Goal: Task Accomplishment & Management: Manage account settings

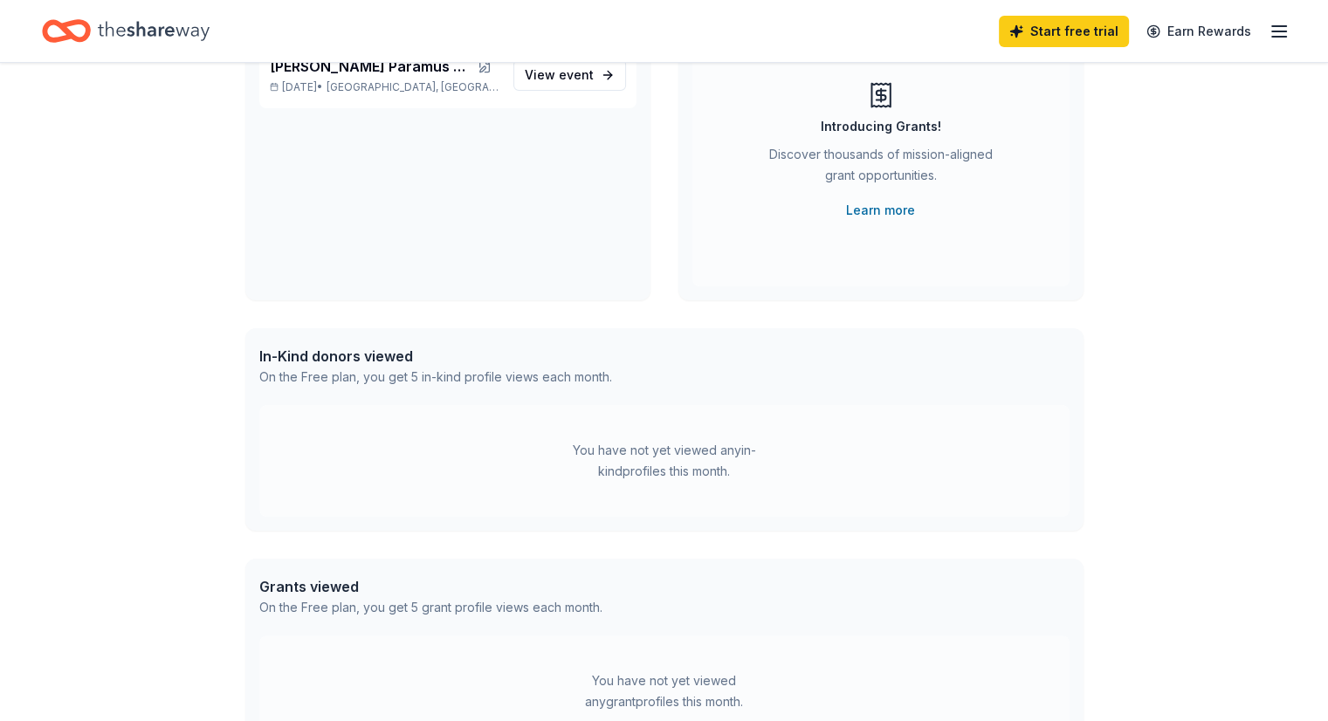
scroll to position [103, 0]
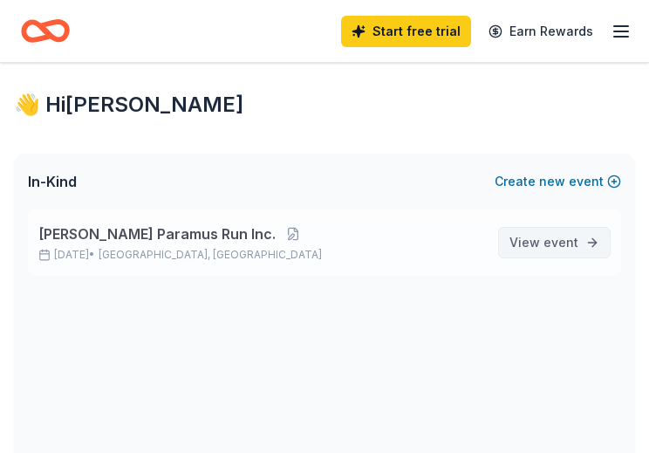
click at [553, 239] on span "event" at bounding box center [561, 242] width 35 height 15
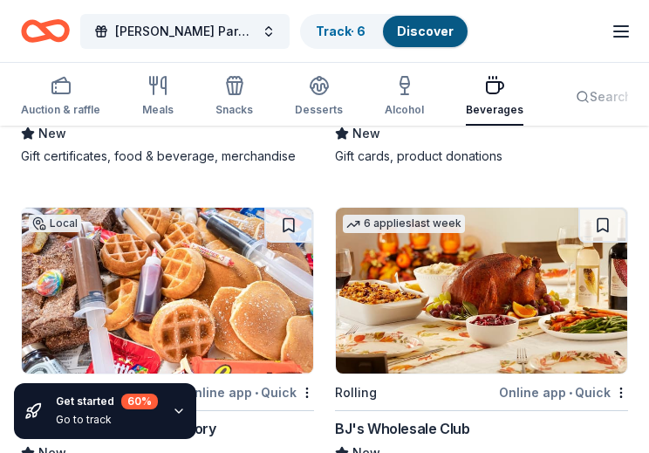
scroll to position [1135, 0]
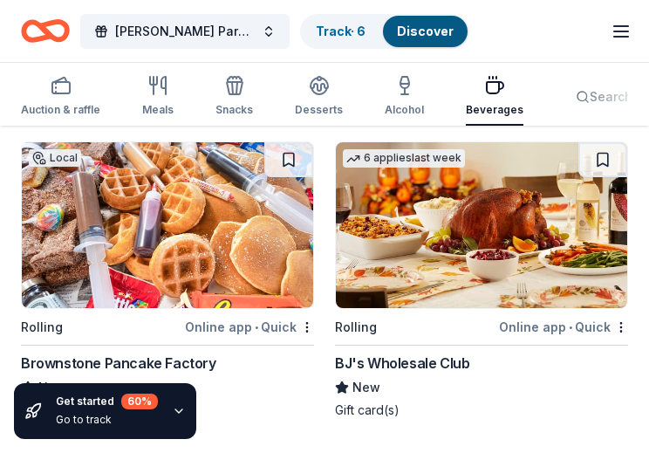
click at [98, 413] on div "Go to track" at bounding box center [107, 420] width 102 height 14
click at [175, 410] on icon "button" at bounding box center [178, 410] width 7 height 3
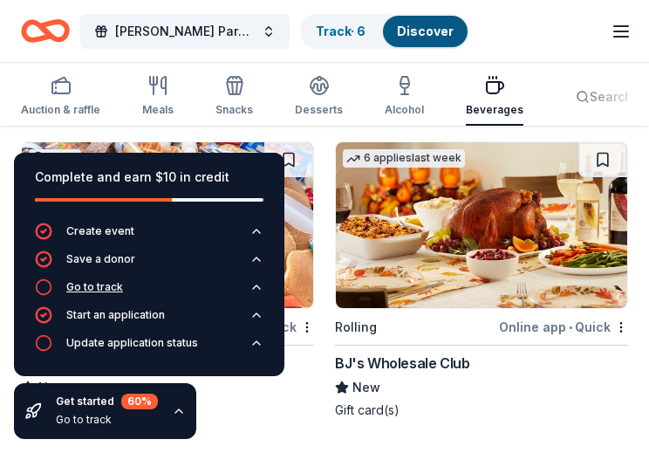
click at [99, 288] on div "Go to track" at bounding box center [94, 287] width 57 height 14
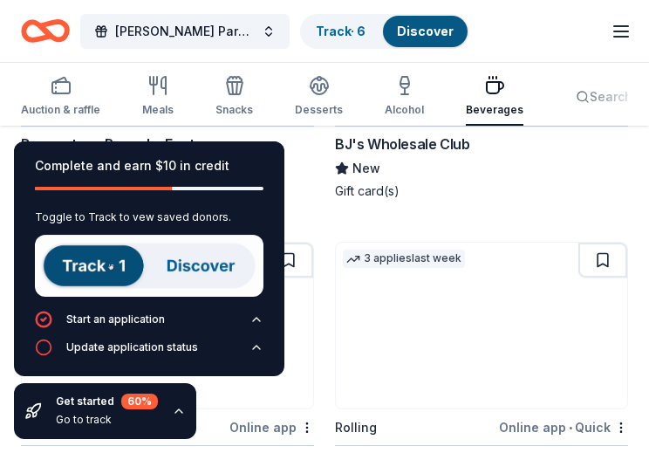
scroll to position [1397, 0]
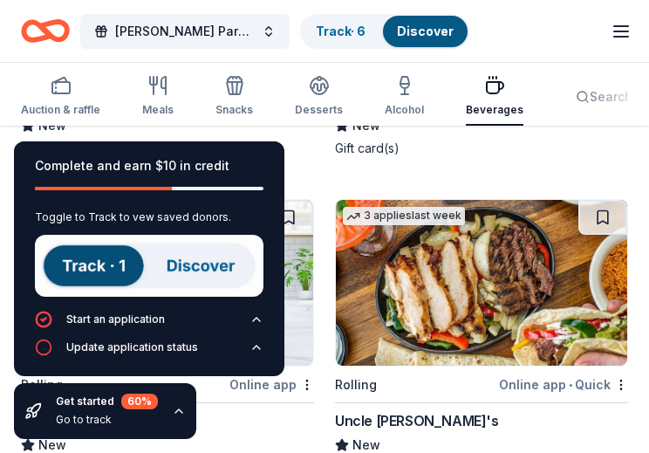
click at [431, 33] on link "Discover" at bounding box center [425, 31] width 57 height 15
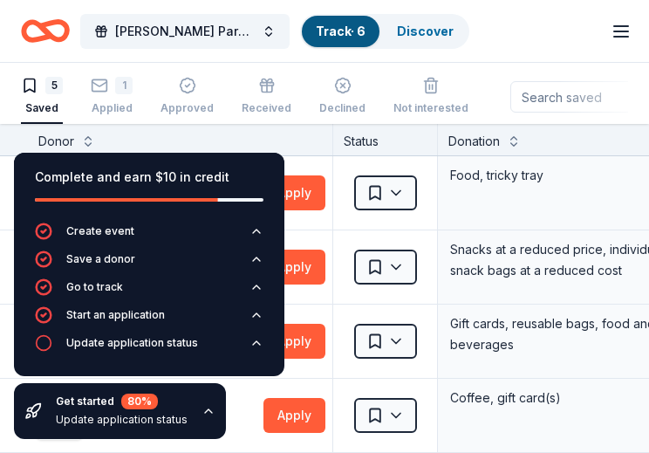
click at [37, 84] on icon "button" at bounding box center [29, 85] width 17 height 17
click at [52, 84] on div "5" at bounding box center [53, 85] width 17 height 17
click at [115, 86] on div "1" at bounding box center [123, 85] width 17 height 17
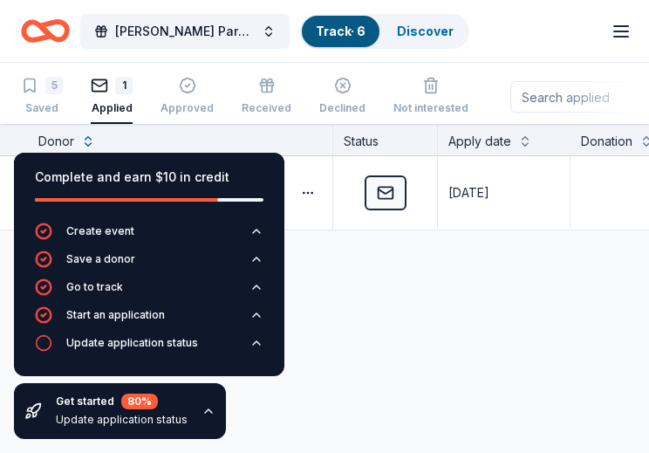
click at [185, 82] on icon "button" at bounding box center [187, 85] width 17 height 17
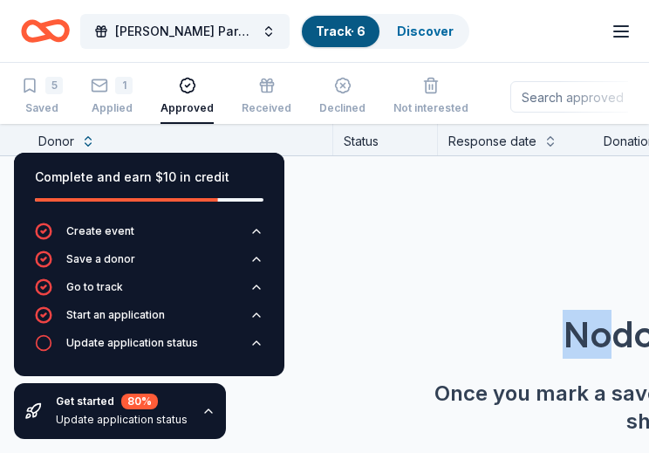
drag, startPoint x: 606, startPoint y: 221, endPoint x: 534, endPoint y: 224, distance: 71.7
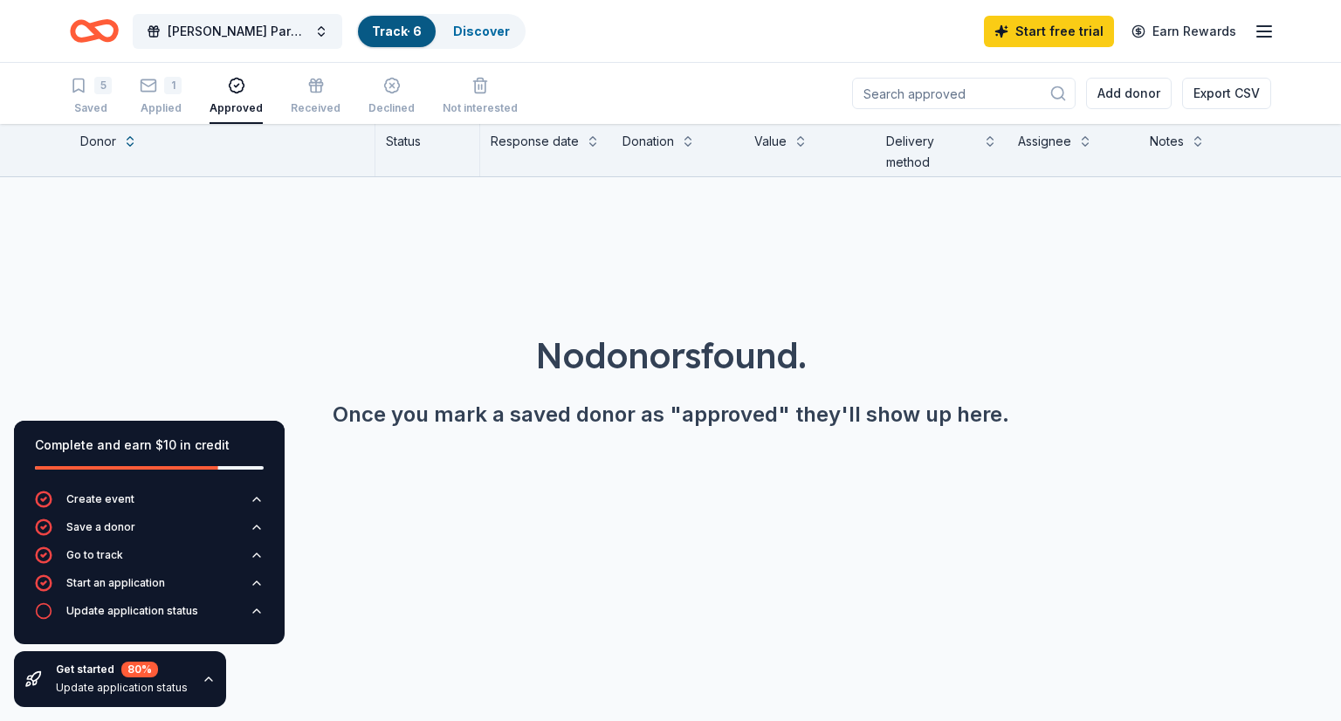
click at [538, 141] on div "Response date" at bounding box center [535, 141] width 88 height 21
click at [152, 88] on icon "button" at bounding box center [148, 85] width 17 height 17
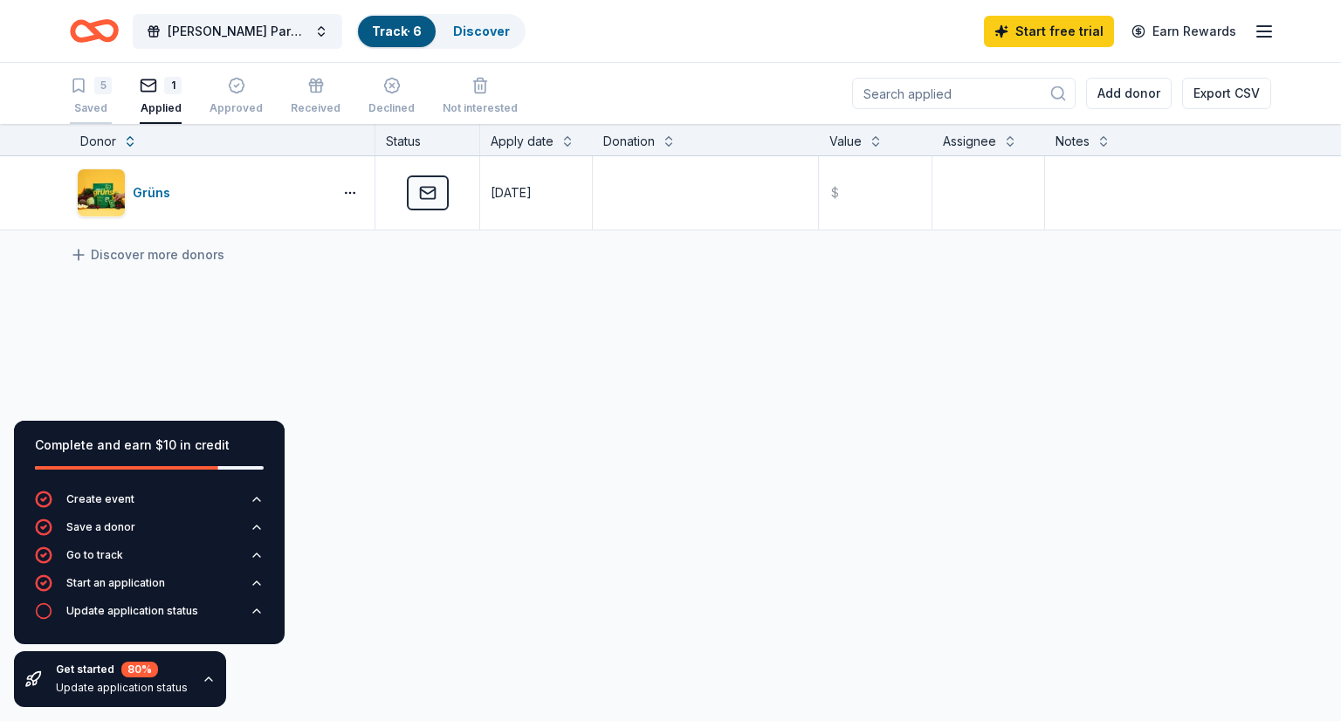
click at [79, 86] on icon "button" at bounding box center [78, 85] width 17 height 17
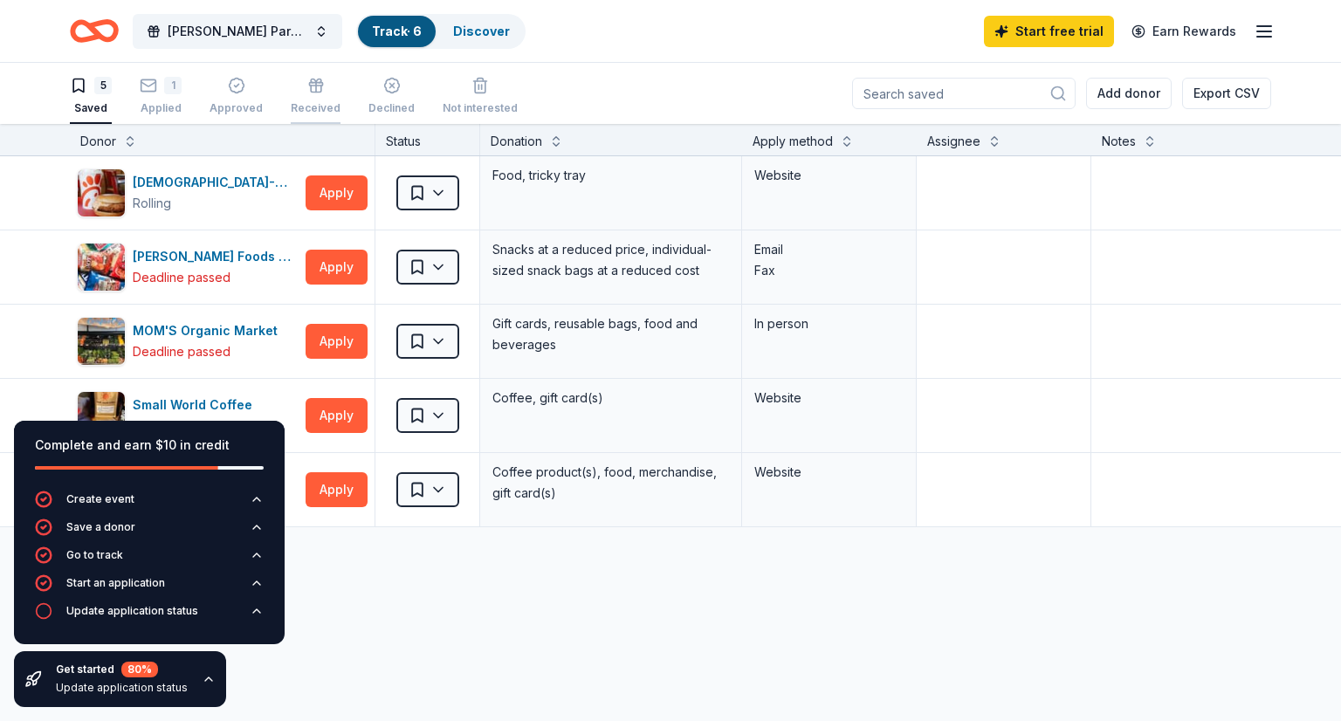
click at [311, 88] on icon "button" at bounding box center [315, 85] width 17 height 17
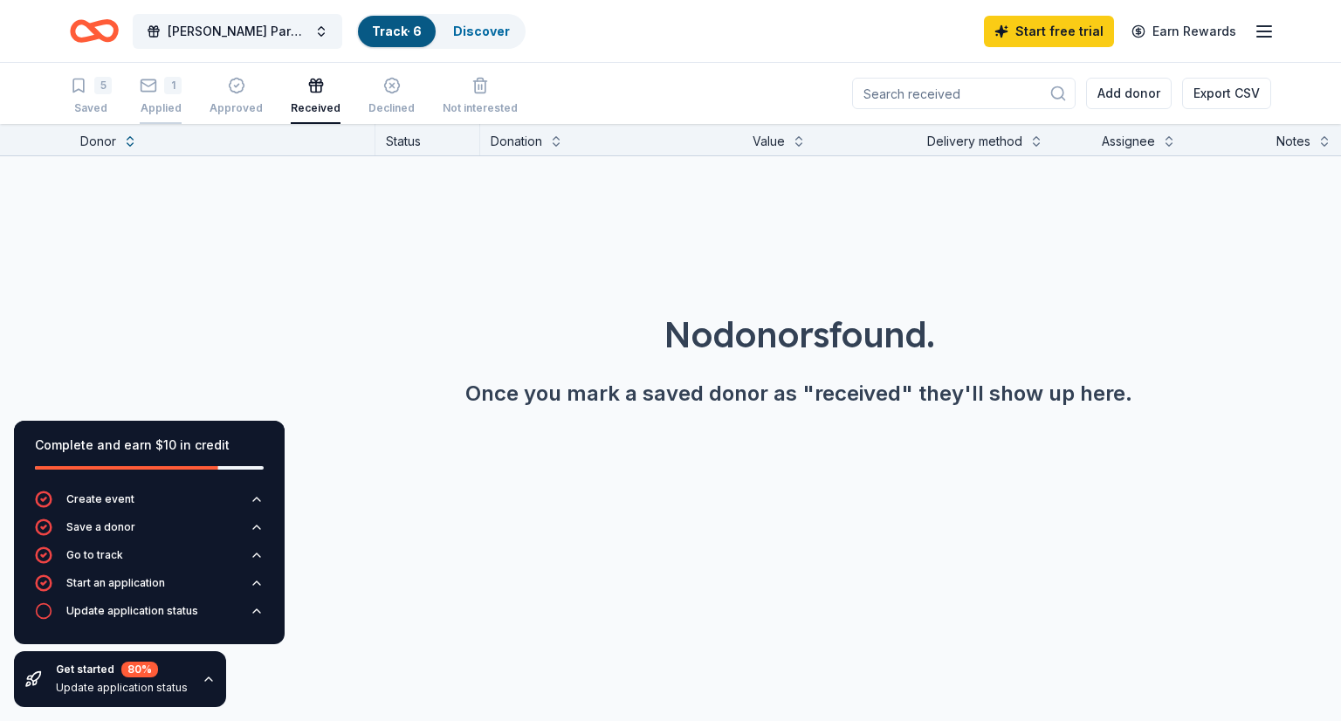
click at [148, 83] on icon "button" at bounding box center [148, 85] width 17 height 17
